Goal: Obtain resource: Download file/media

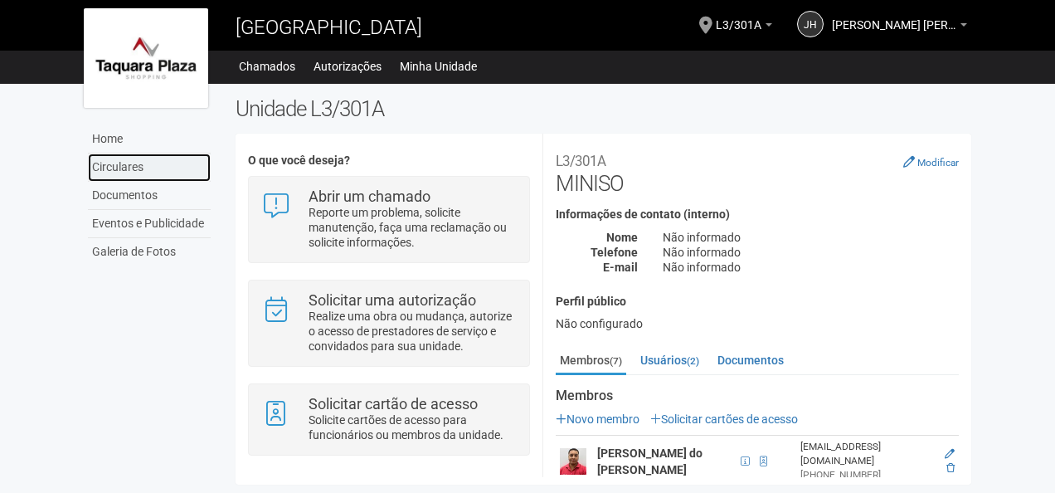
click at [183, 167] on link "Circulares" at bounding box center [149, 167] width 123 height 28
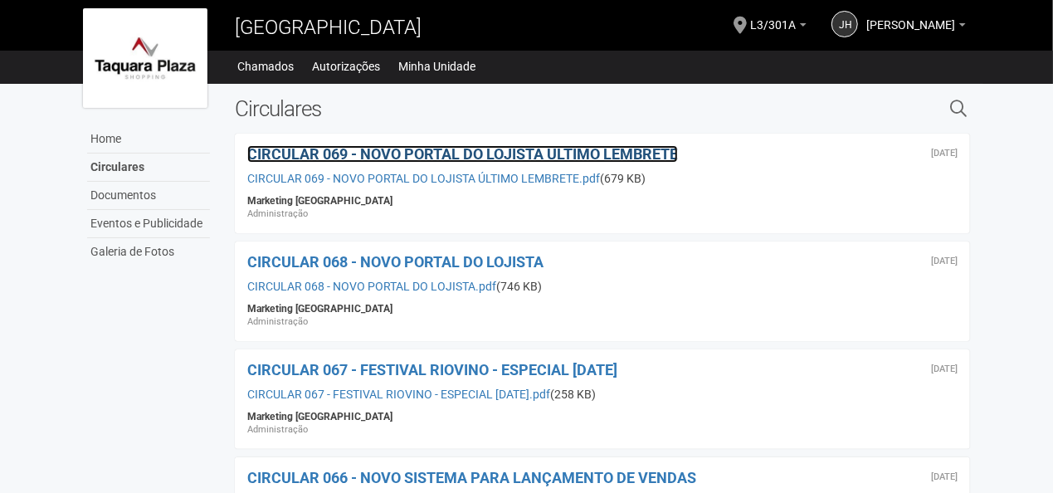
click at [494, 156] on span "CIRCULAR 069 - NOVO PORTAL DO LOJISTA ÚLTIMO LEMBRETE" at bounding box center [462, 153] width 431 height 17
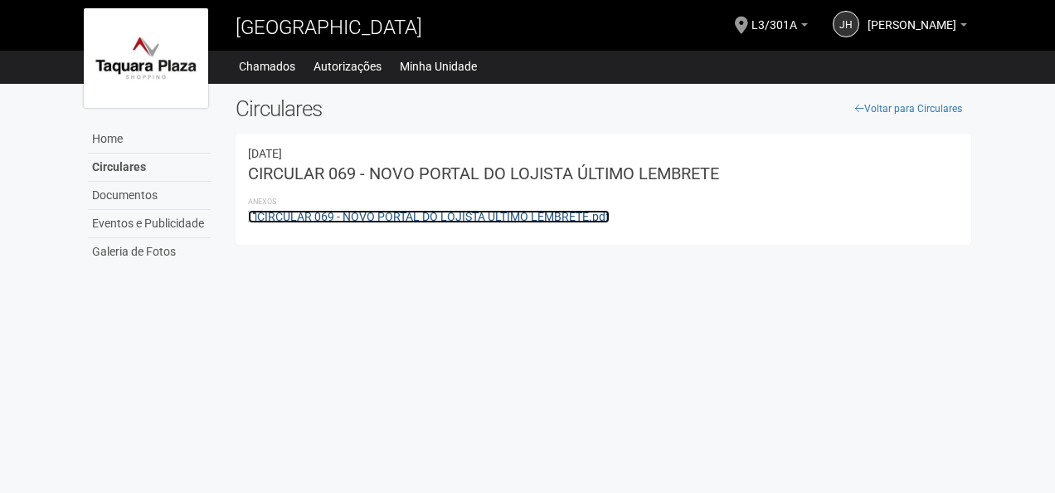
click at [484, 210] on link "CIRCULAR 069 - NOVO PORTAL DO LOJISTA ÚLTIMO LEMBRETE.pdf" at bounding box center [429, 216] width 362 height 13
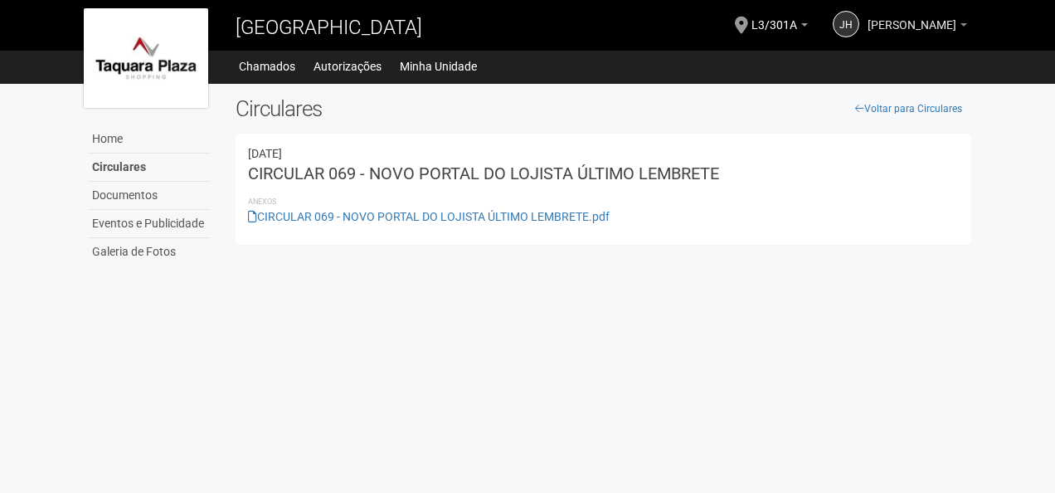
click at [900, 22] on span "[PERSON_NAME] [PERSON_NAME]" at bounding box center [912, 16] width 89 height 29
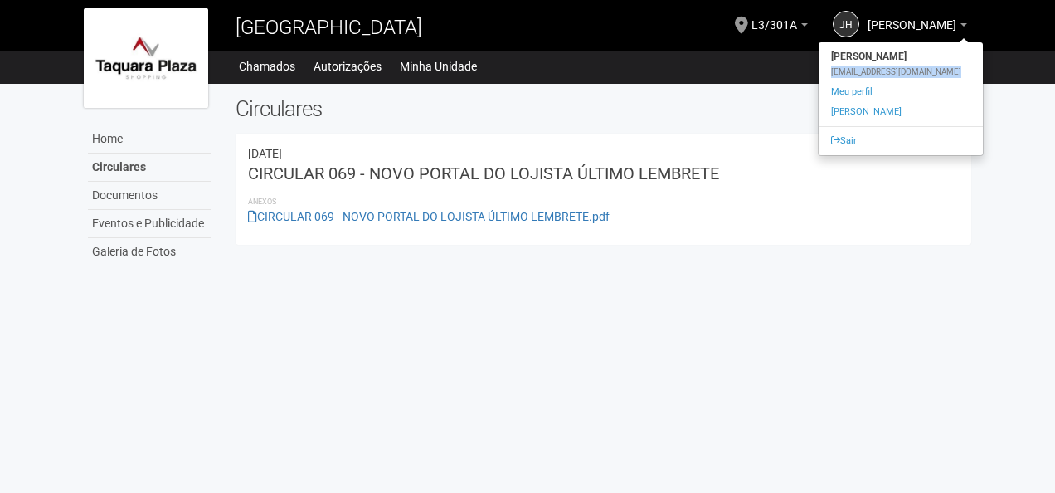
drag, startPoint x: 831, startPoint y: 71, endPoint x: 944, endPoint y: 76, distance: 112.9
click at [944, 76] on div "[EMAIL_ADDRESS][DOMAIN_NAME]" at bounding box center [901, 72] width 164 height 12
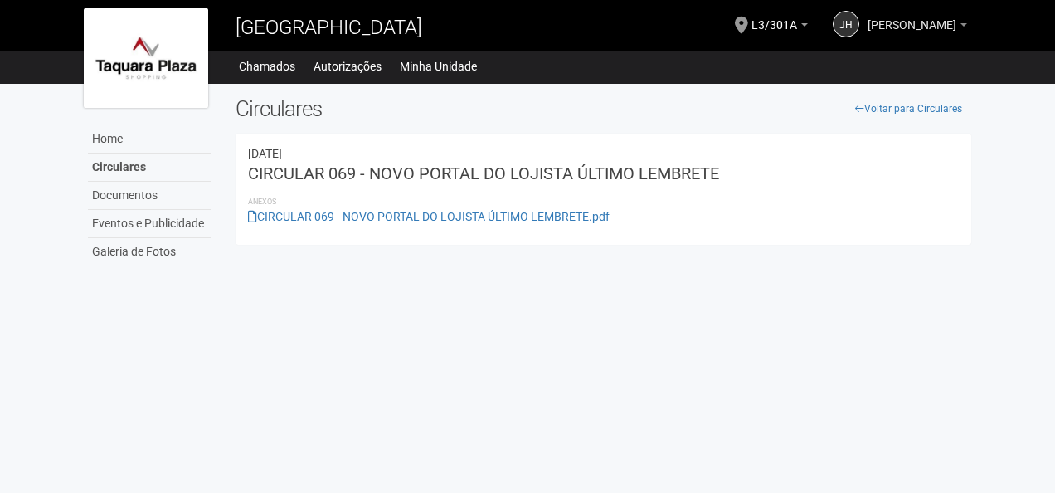
click at [909, 31] on span "[PERSON_NAME] [PERSON_NAME]" at bounding box center [912, 16] width 89 height 29
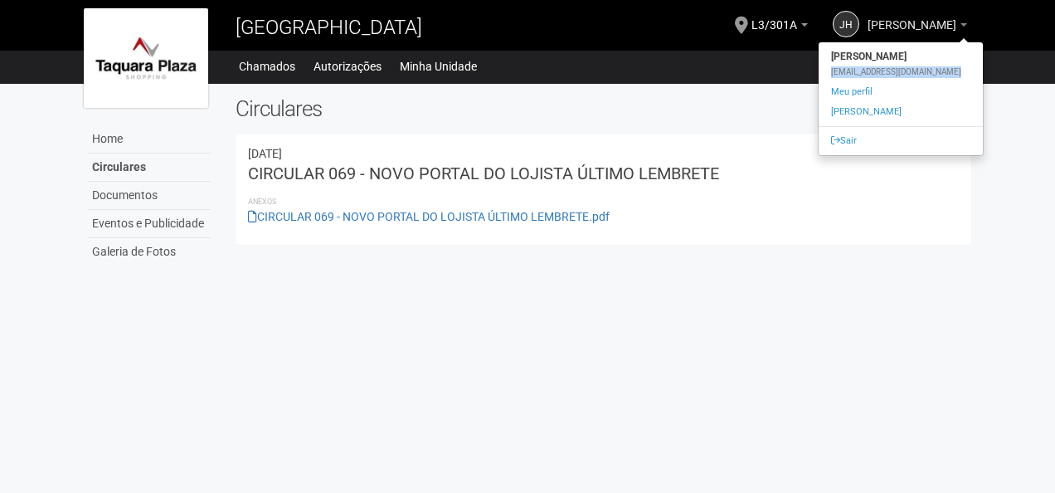
copy div "[EMAIL_ADDRESS][DOMAIN_NAME]"
